Goal: Task Accomplishment & Management: Manage account settings

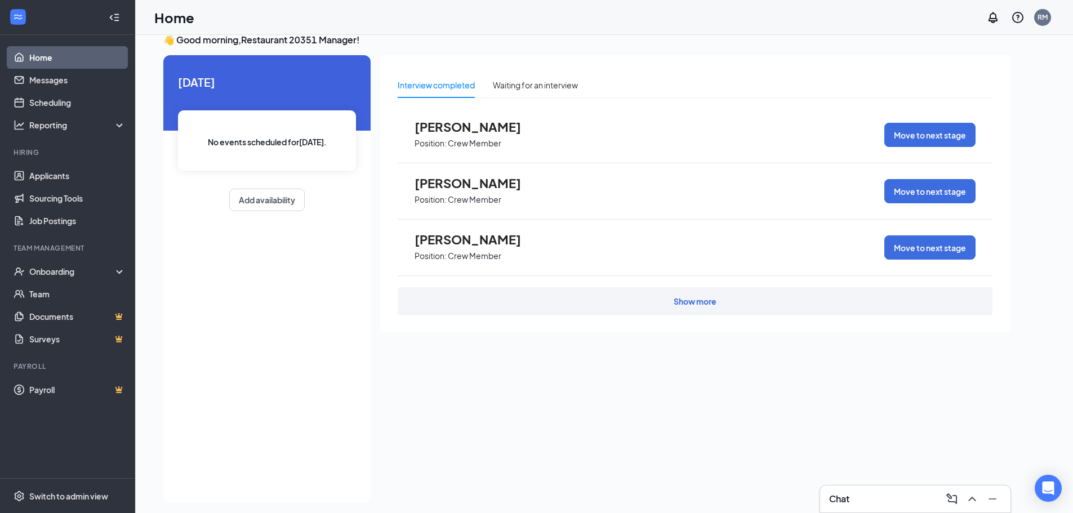
scroll to position [19, 0]
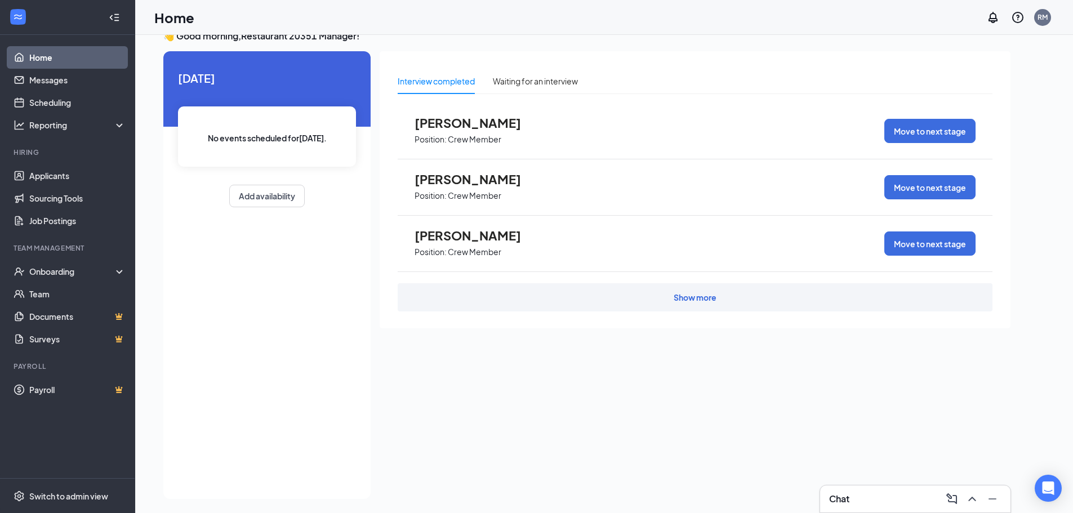
drag, startPoint x: 283, startPoint y: 180, endPoint x: 230, endPoint y: 274, distance: 107.2
click at [230, 274] on div "[DATE] No events scheduled for [DATE] . Add availability" at bounding box center [266, 275] width 207 height 448
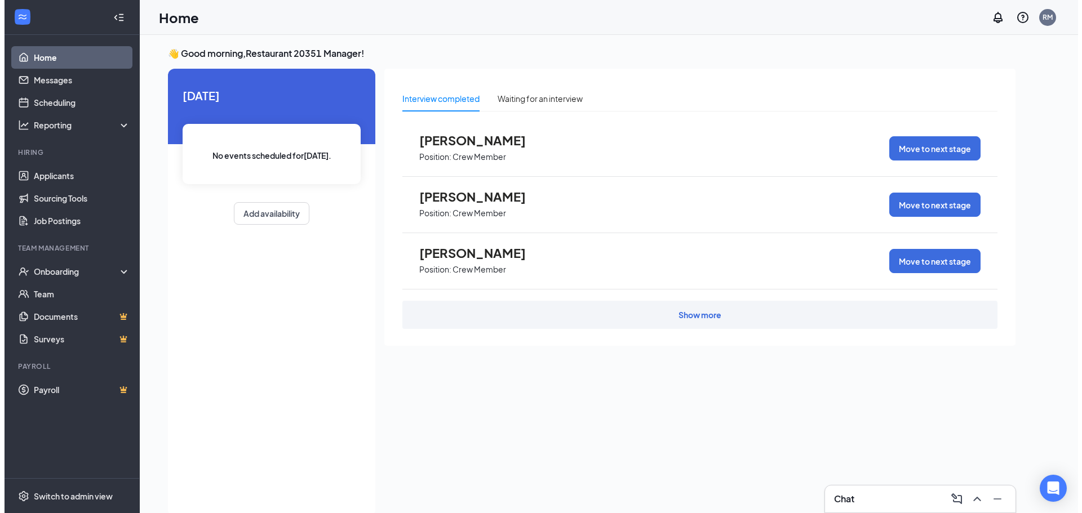
scroll to position [0, 0]
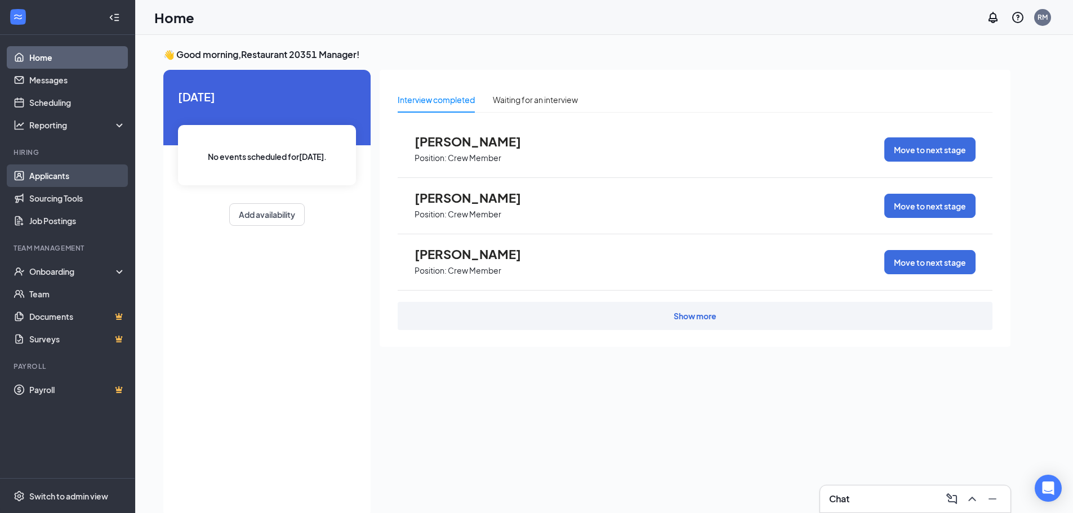
click at [83, 172] on link "Applicants" at bounding box center [77, 176] width 96 height 23
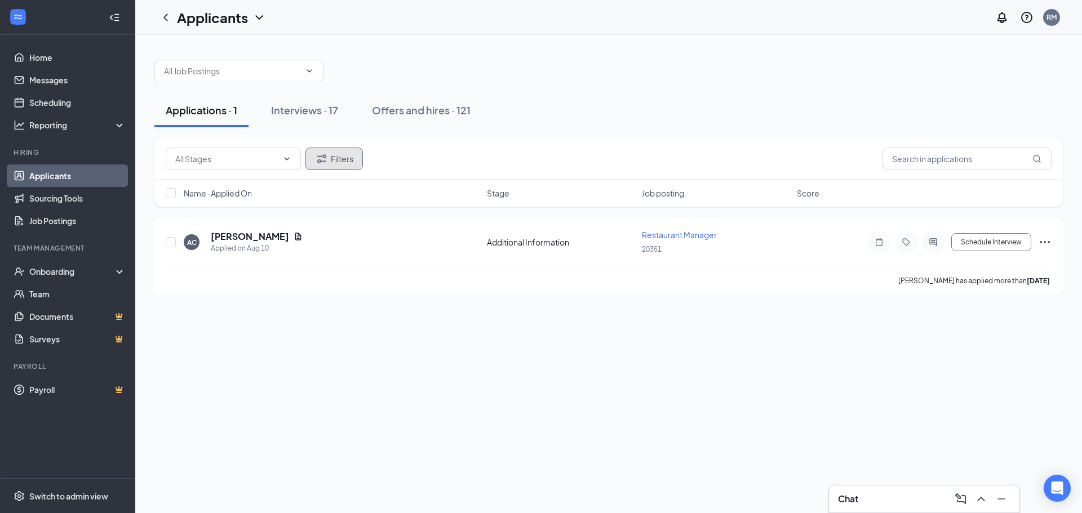
click at [334, 167] on button "Filters" at bounding box center [333, 159] width 57 height 23
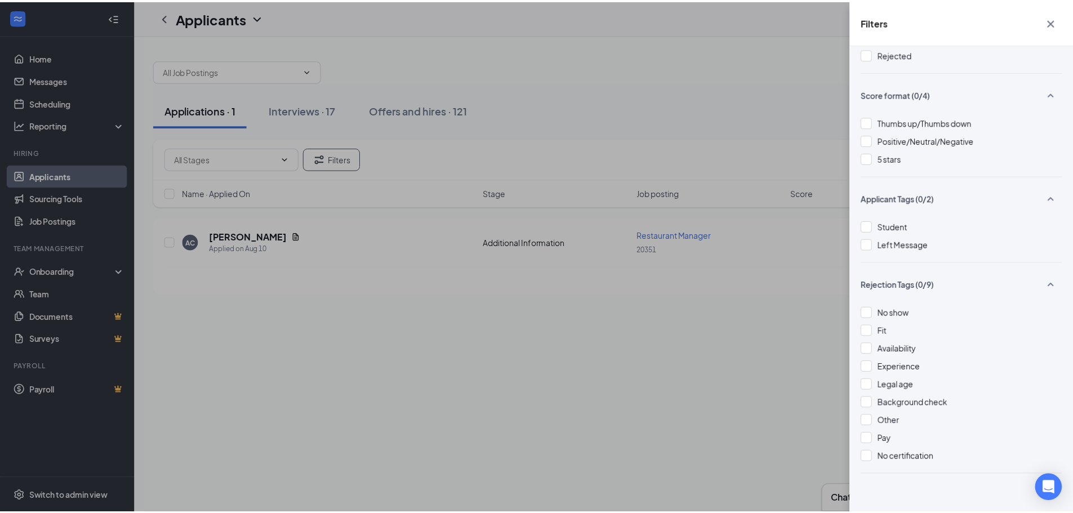
scroll to position [121, 0]
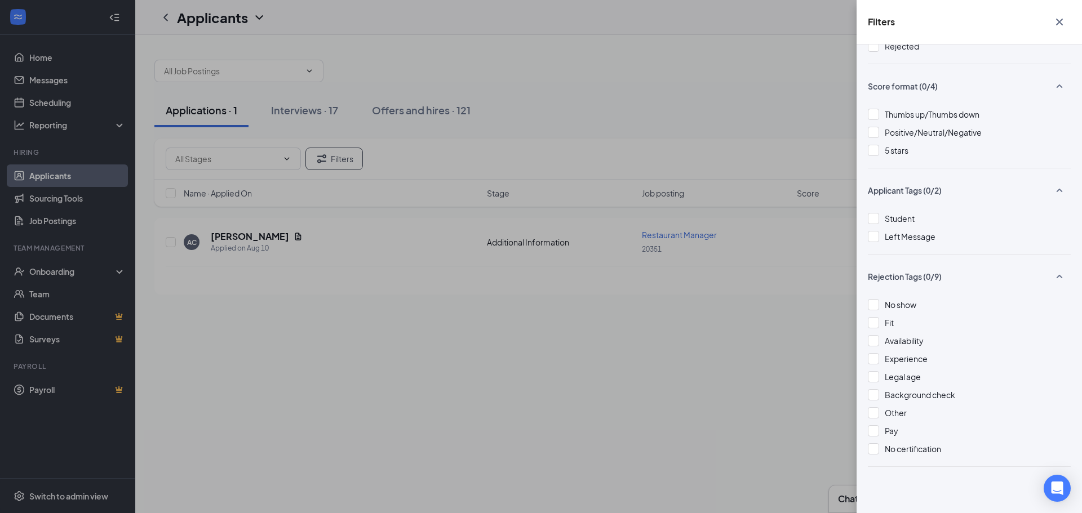
click at [1055, 25] on icon "Cross" at bounding box center [1060, 22] width 14 height 14
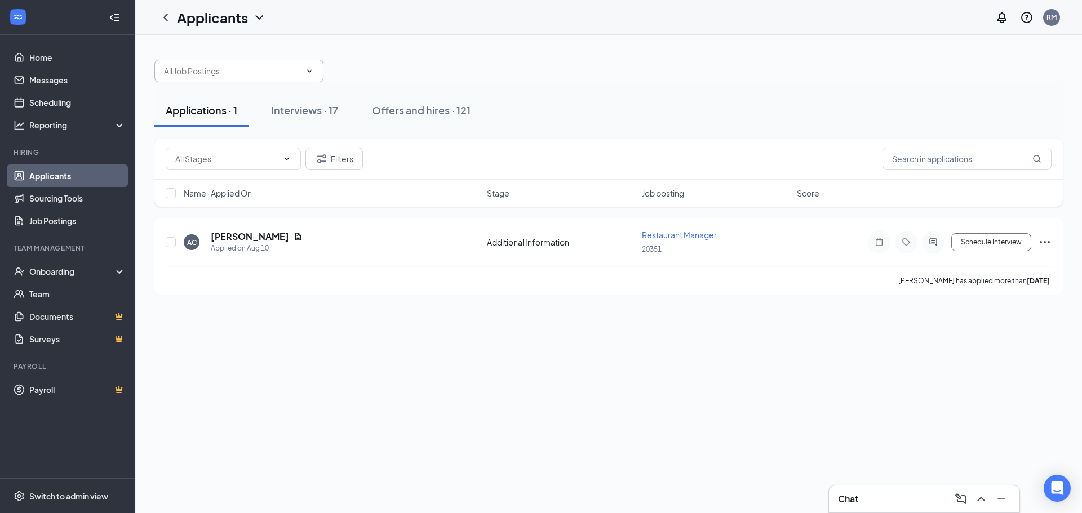
click at [283, 73] on input "text" at bounding box center [232, 71] width 136 height 12
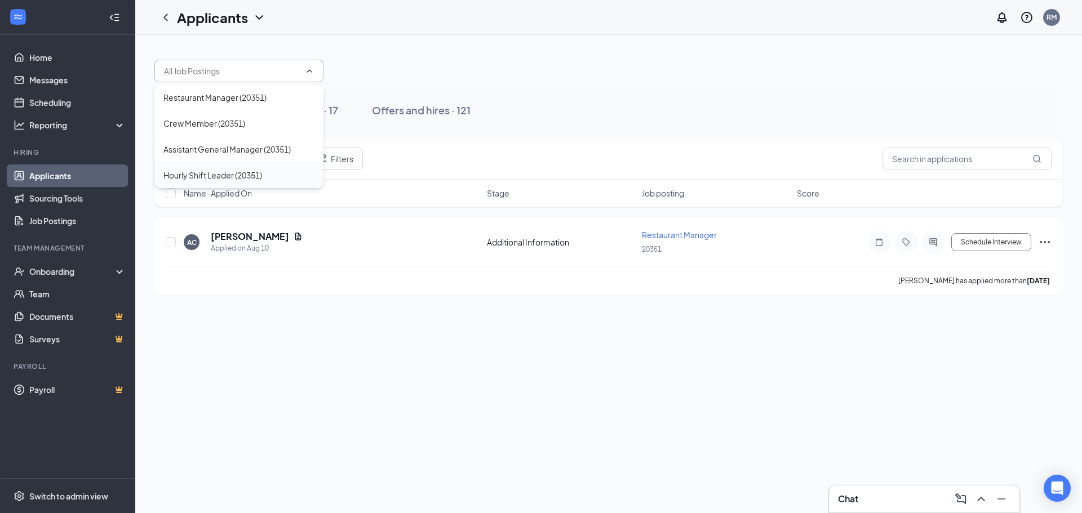
click at [253, 170] on div "Hourly Shift Leader (20351)" at bounding box center [212, 175] width 99 height 12
type input "Hourly Shift Leader (20351)"
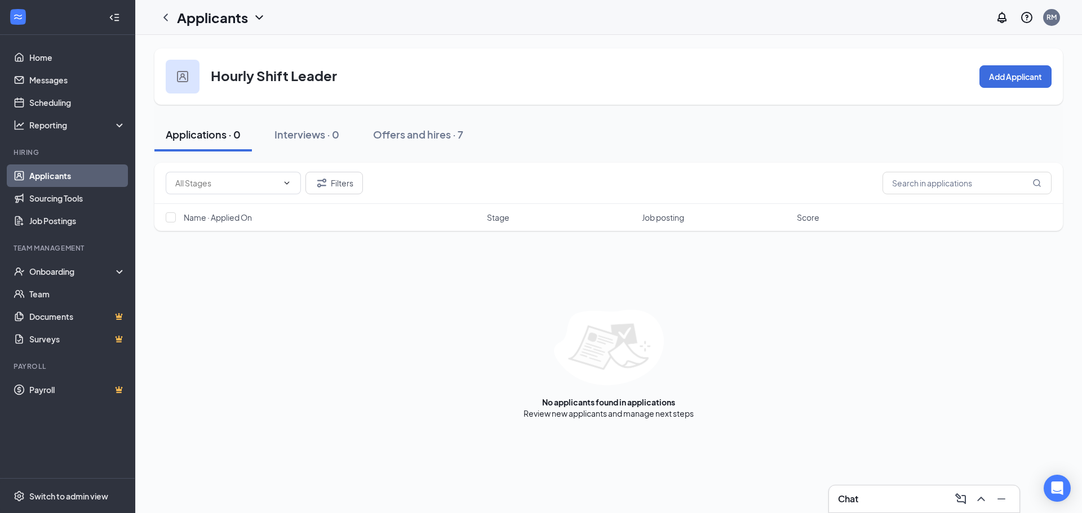
click at [491, 223] on div "Name · Applied On Stage Job posting Score" at bounding box center [608, 217] width 908 height 27
click at [388, 147] on button "Offers and hires · 7" at bounding box center [418, 135] width 113 height 34
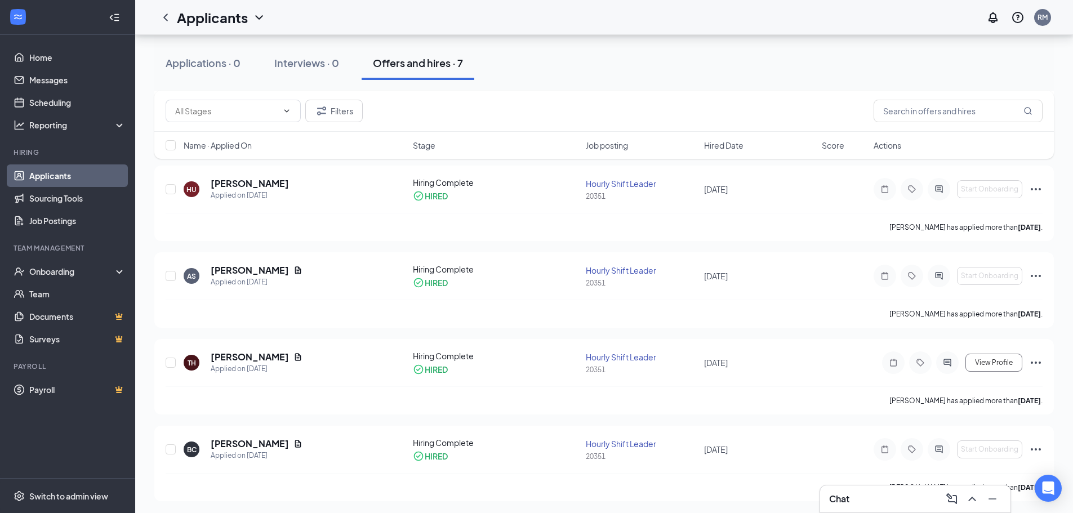
scroll to position [339, 0]
click at [217, 63] on div "Applications · 0" at bounding box center [203, 63] width 75 height 14
